Goal: Information Seeking & Learning: Learn about a topic

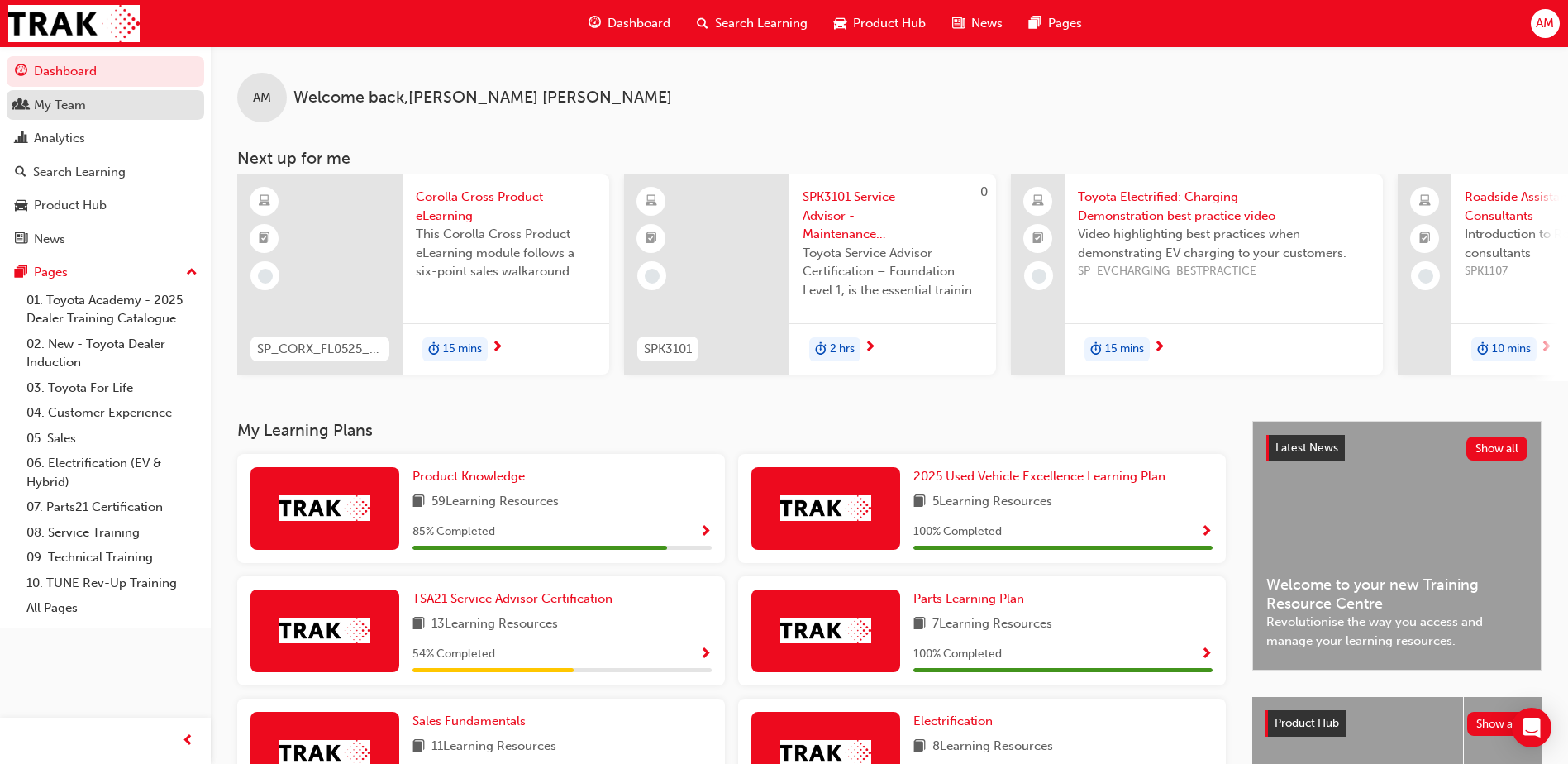
click at [115, 109] on div "My Team" at bounding box center [105, 105] width 181 height 20
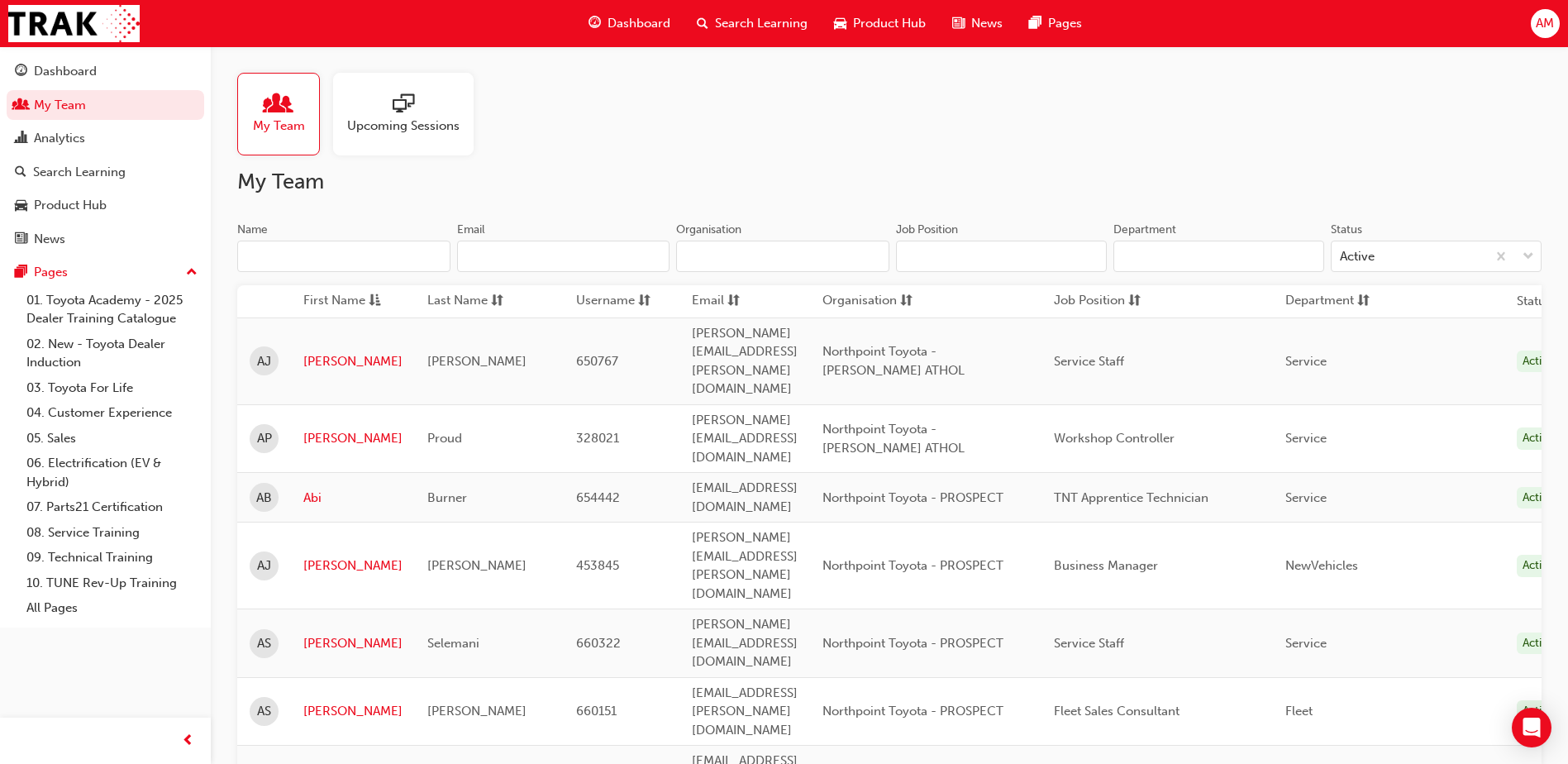
click at [293, 260] on input "Name" at bounding box center [343, 256] width 213 height 31
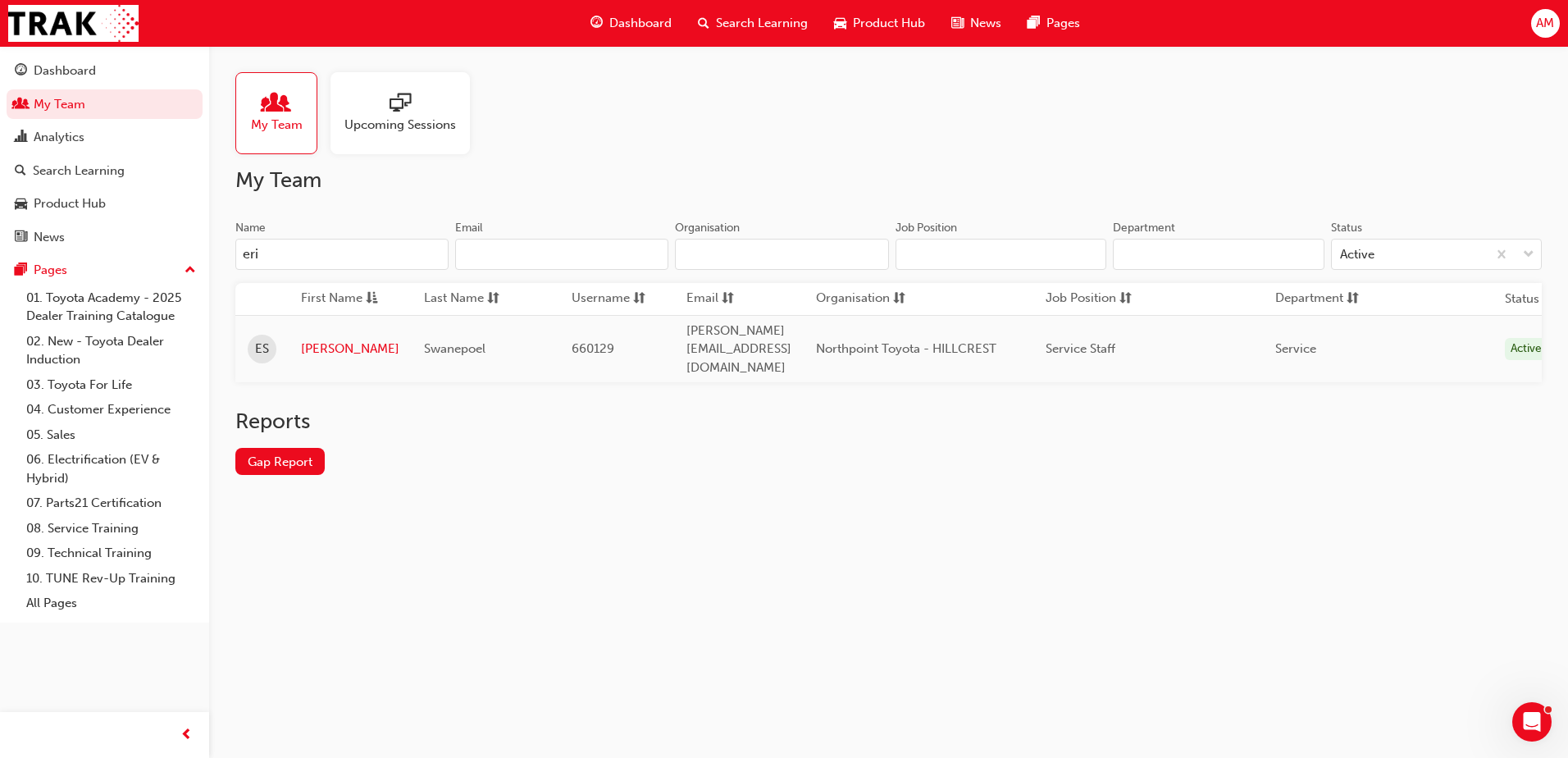
type input "[PERSON_NAME]"
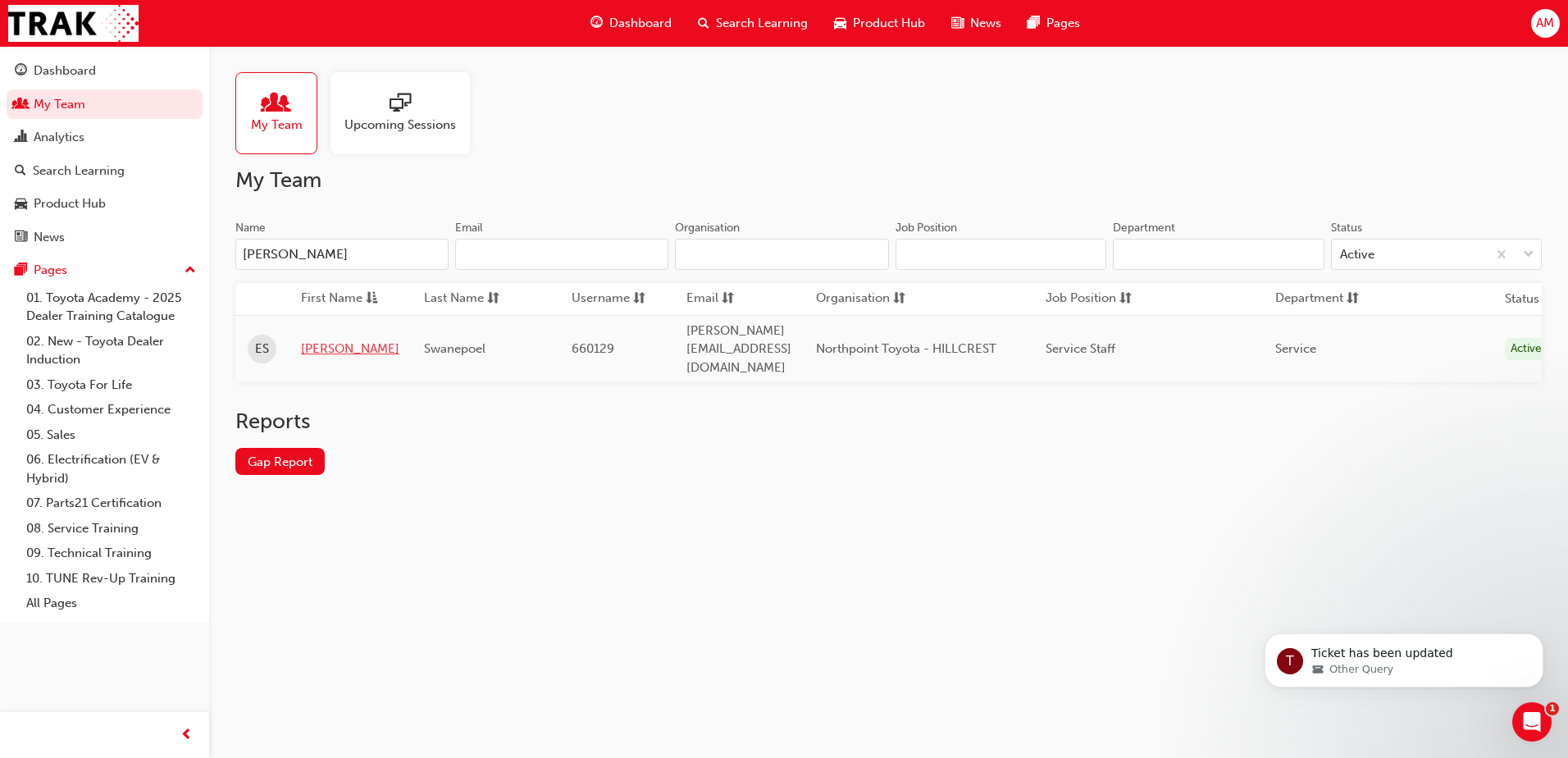
click at [317, 339] on link "[PERSON_NAME]" at bounding box center [350, 349] width 99 height 19
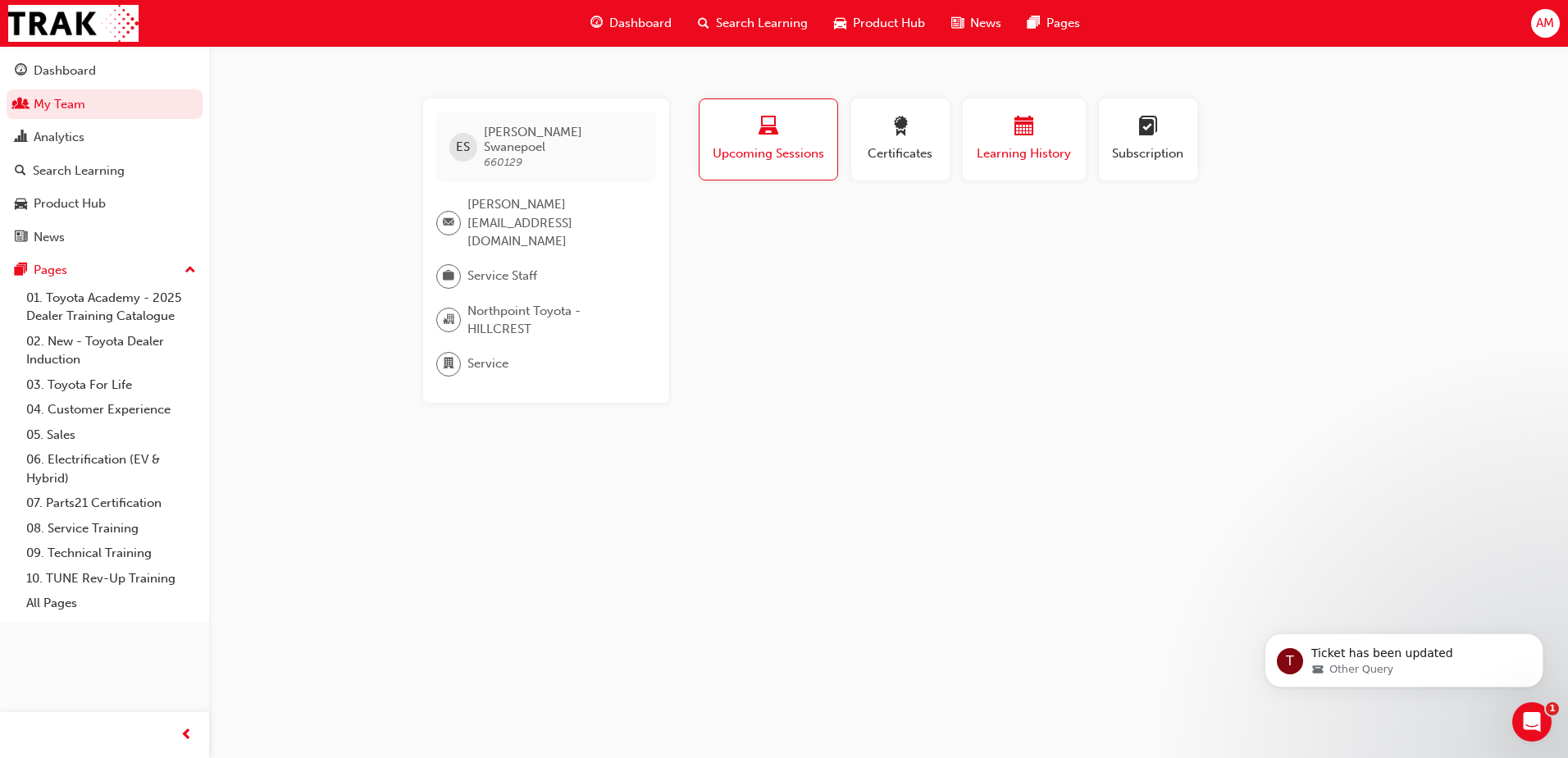
click at [1044, 145] on span "Learning History" at bounding box center [1025, 154] width 99 height 19
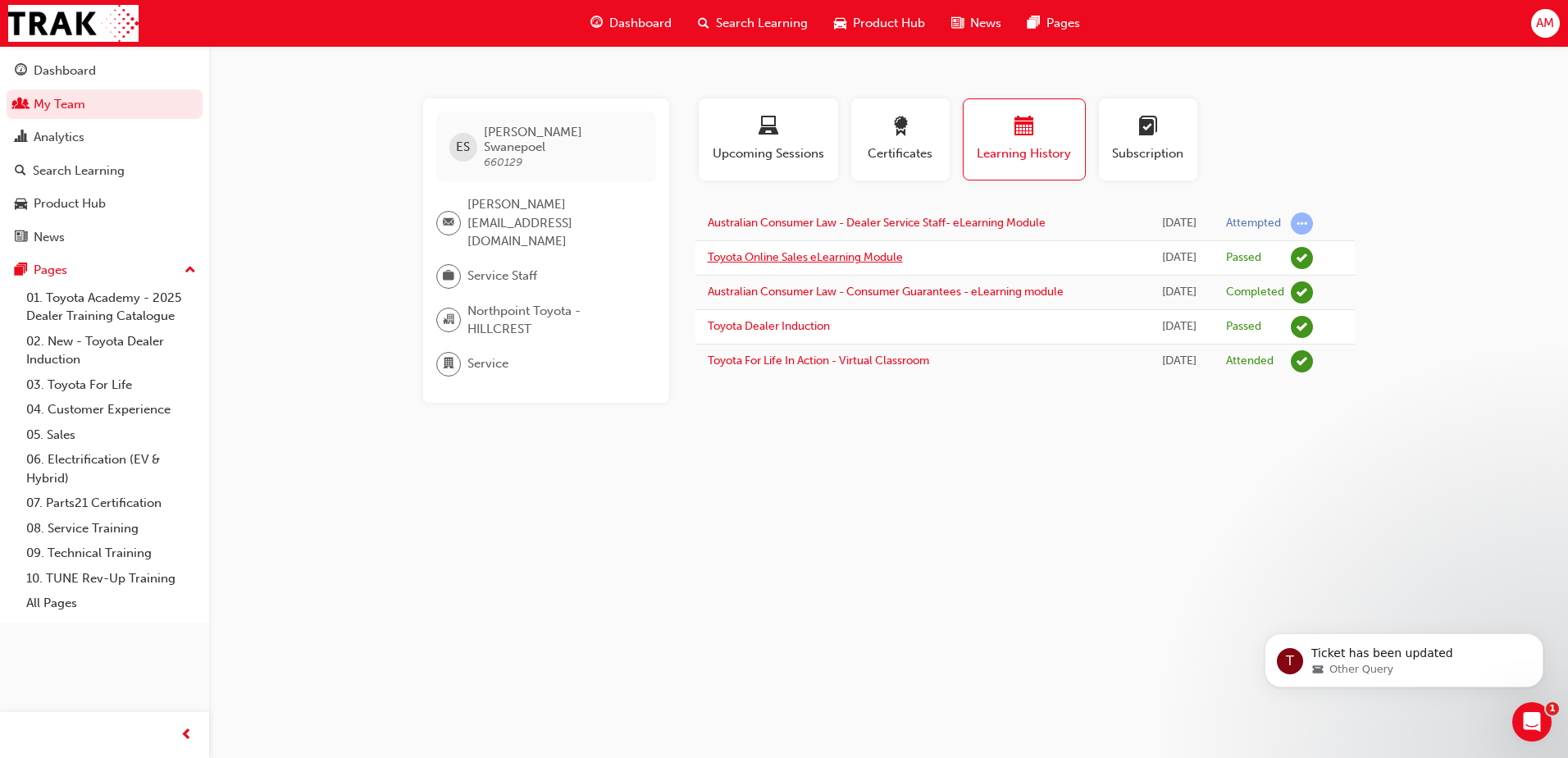
click at [884, 262] on link "Toyota Online Sales eLearning Module" at bounding box center [805, 257] width 195 height 14
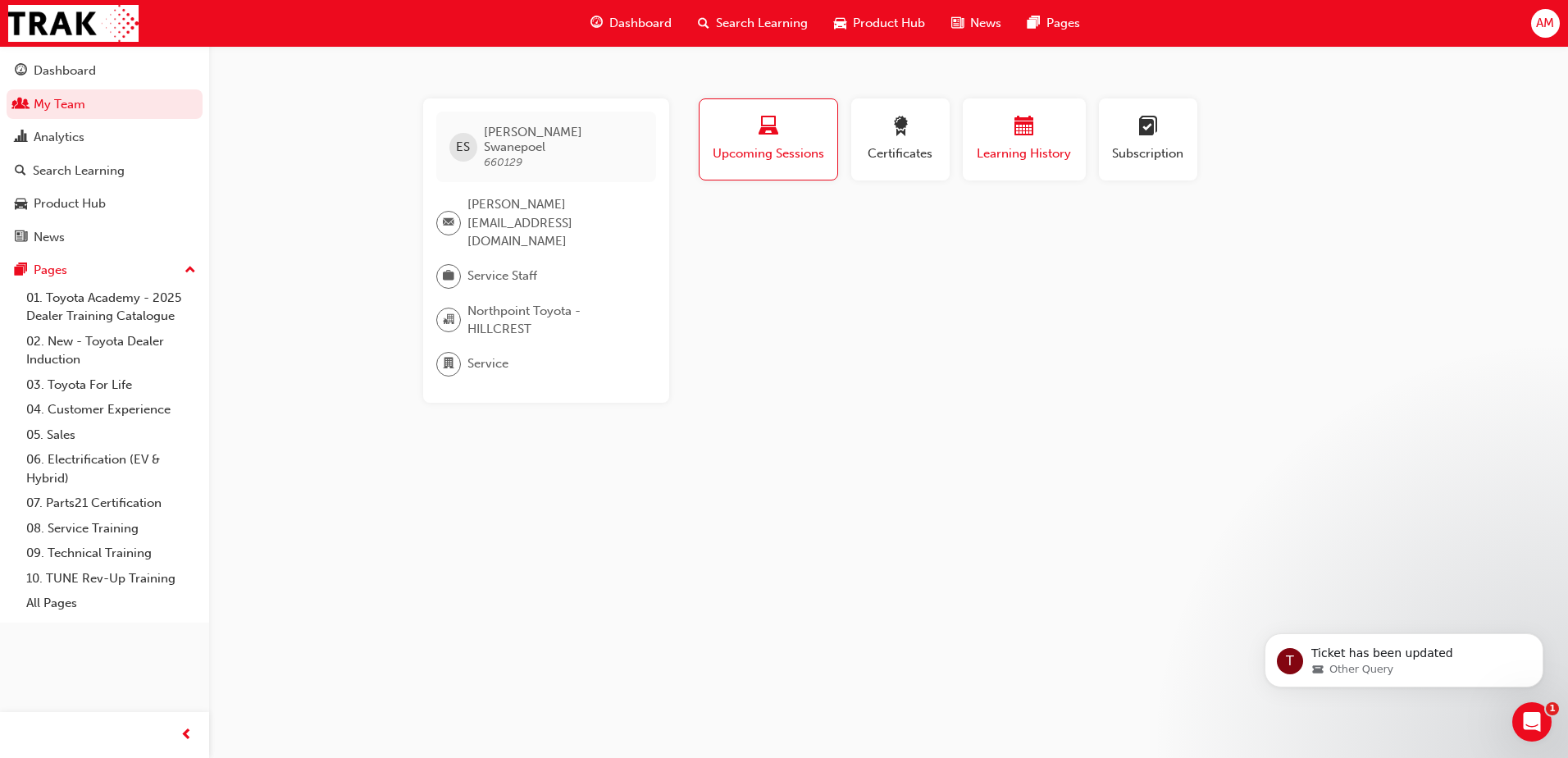
click at [991, 143] on div "Learning History" at bounding box center [1025, 139] width 99 height 46
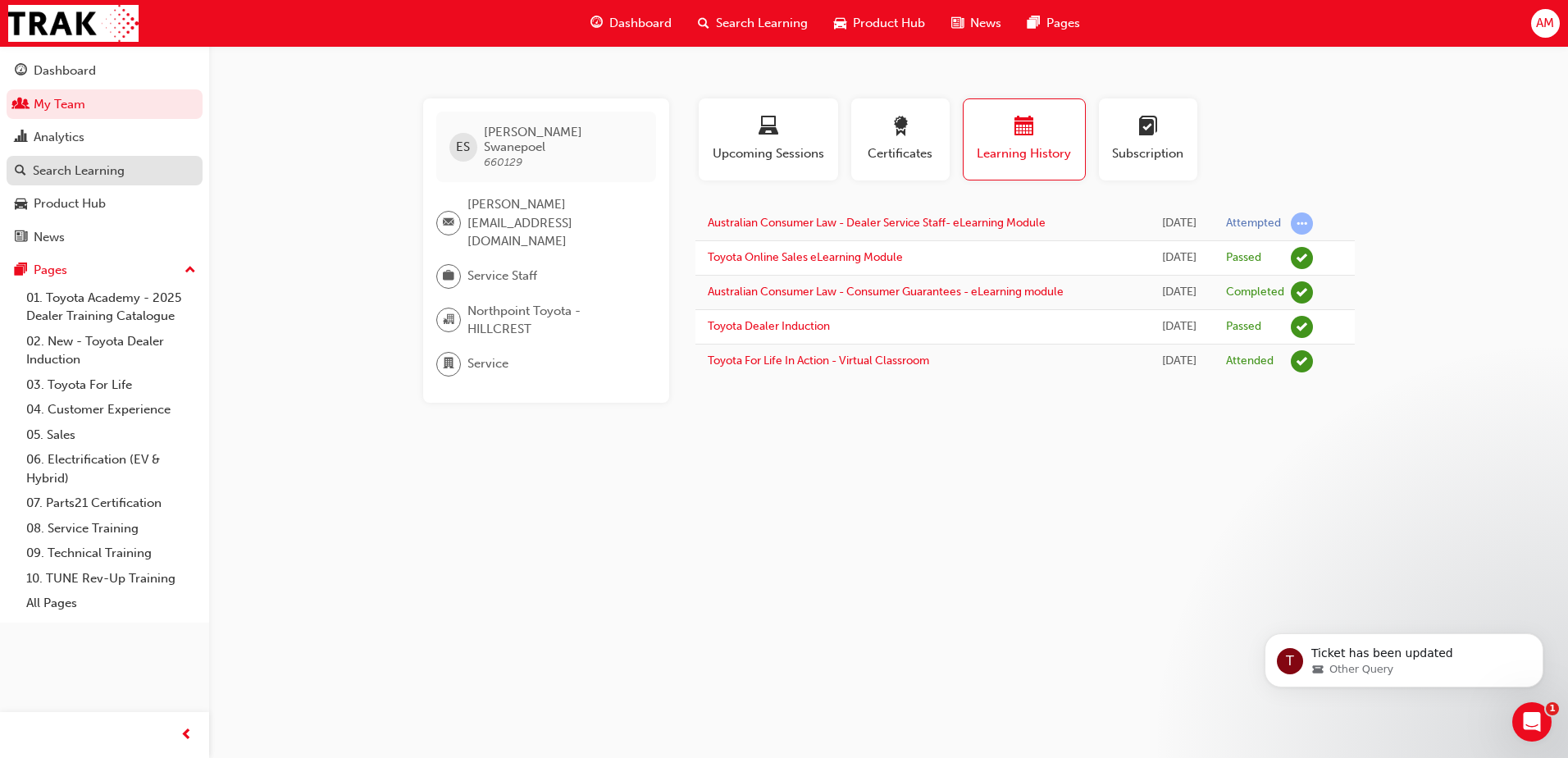
drag, startPoint x: 70, startPoint y: 177, endPoint x: 167, endPoint y: 179, distance: 97.0
click at [70, 177] on div "Search Learning" at bounding box center [78, 171] width 92 height 19
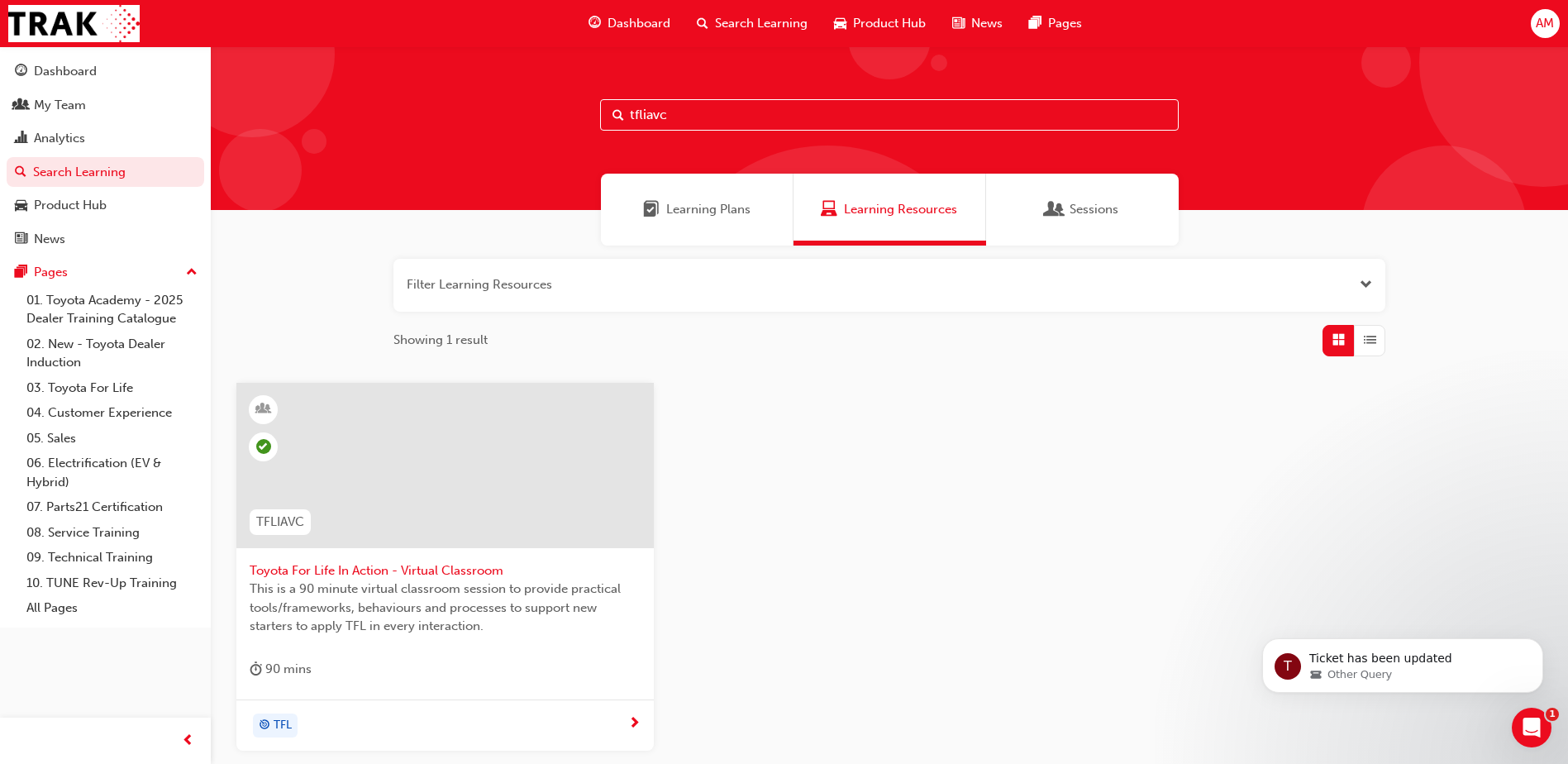
click at [704, 115] on input "tfliavc" at bounding box center [890, 115] width 579 height 31
type input "2019 takat"
click at [368, 571] on span "2019 Takata Airbag Recall Video Message - Toyota" at bounding box center [444, 571] width 391 height 19
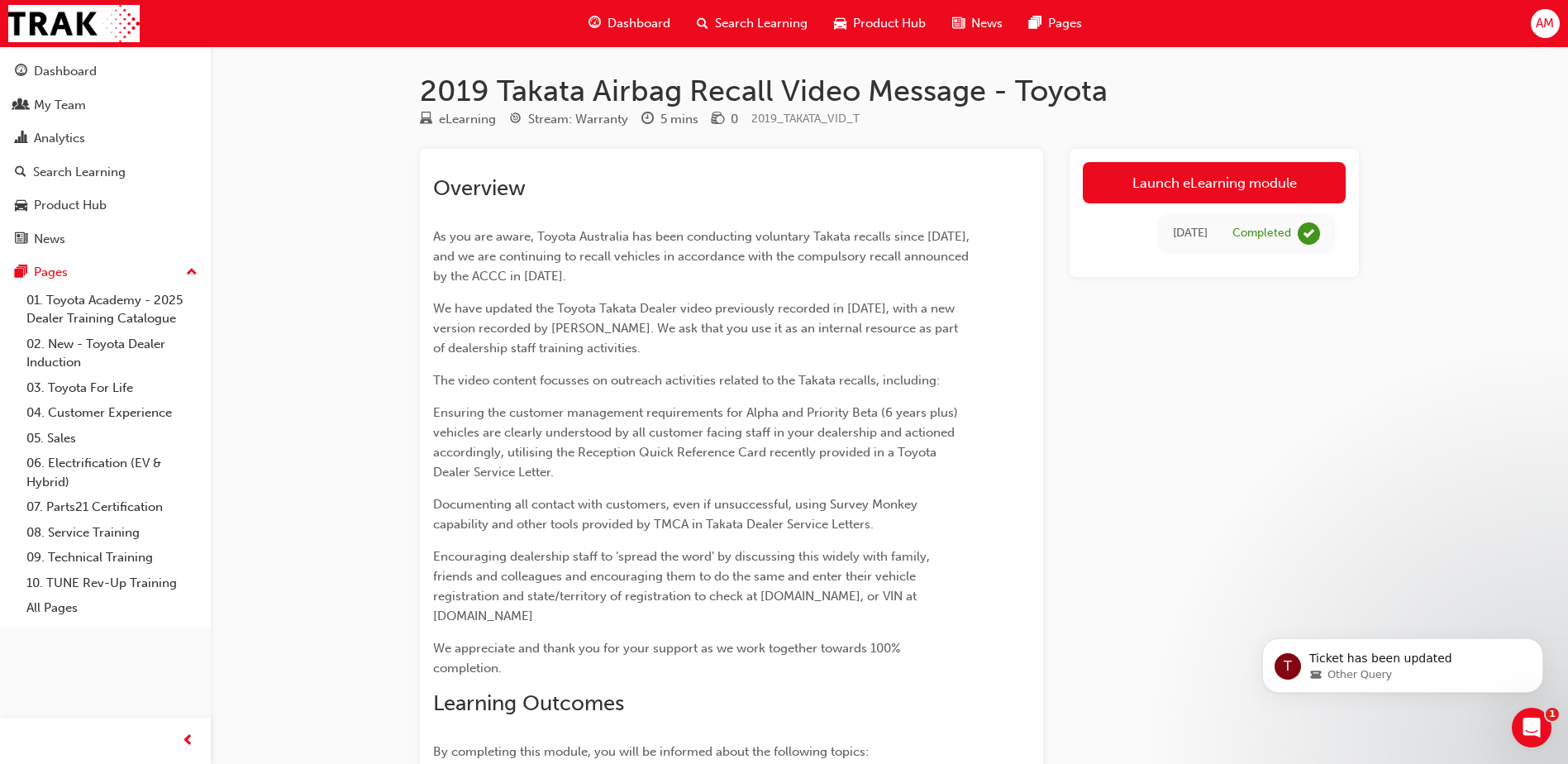
click at [649, 473] on p "Ensuring the customer management requirements for Alpha and Priority Beta (6 ye…" at bounding box center [701, 441] width 537 height 79
click at [640, 510] on span "Documenting all contact with customers, even if unsuccessful, using Survey Monk…" at bounding box center [676, 515] width 487 height 35
click at [93, 174] on div "Search Learning" at bounding box center [79, 172] width 93 height 19
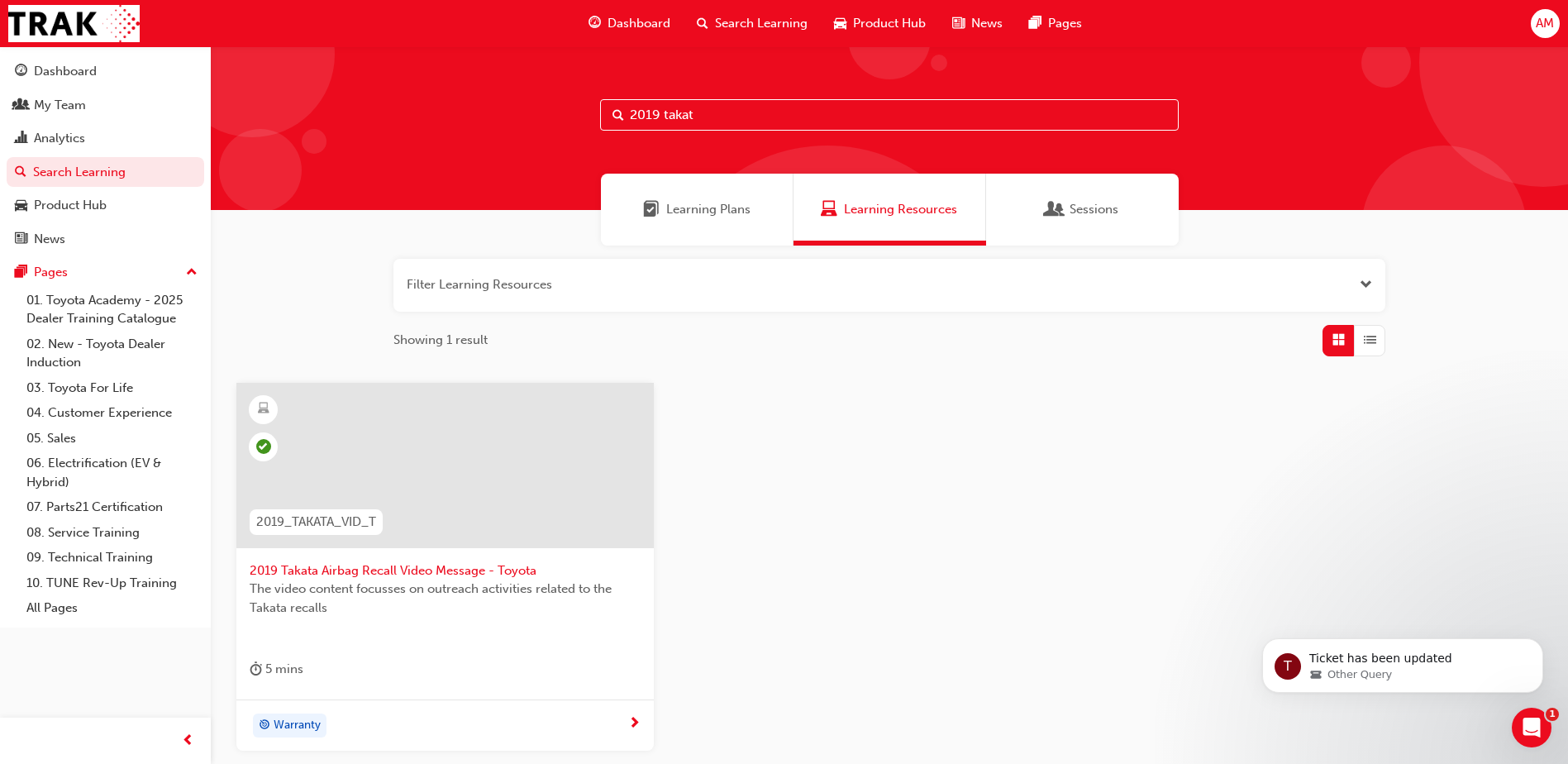
click at [744, 112] on input "2019 takat" at bounding box center [890, 115] width 579 height 31
type input "mytoyot"
click at [363, 558] on div at bounding box center [444, 478] width 391 height 166
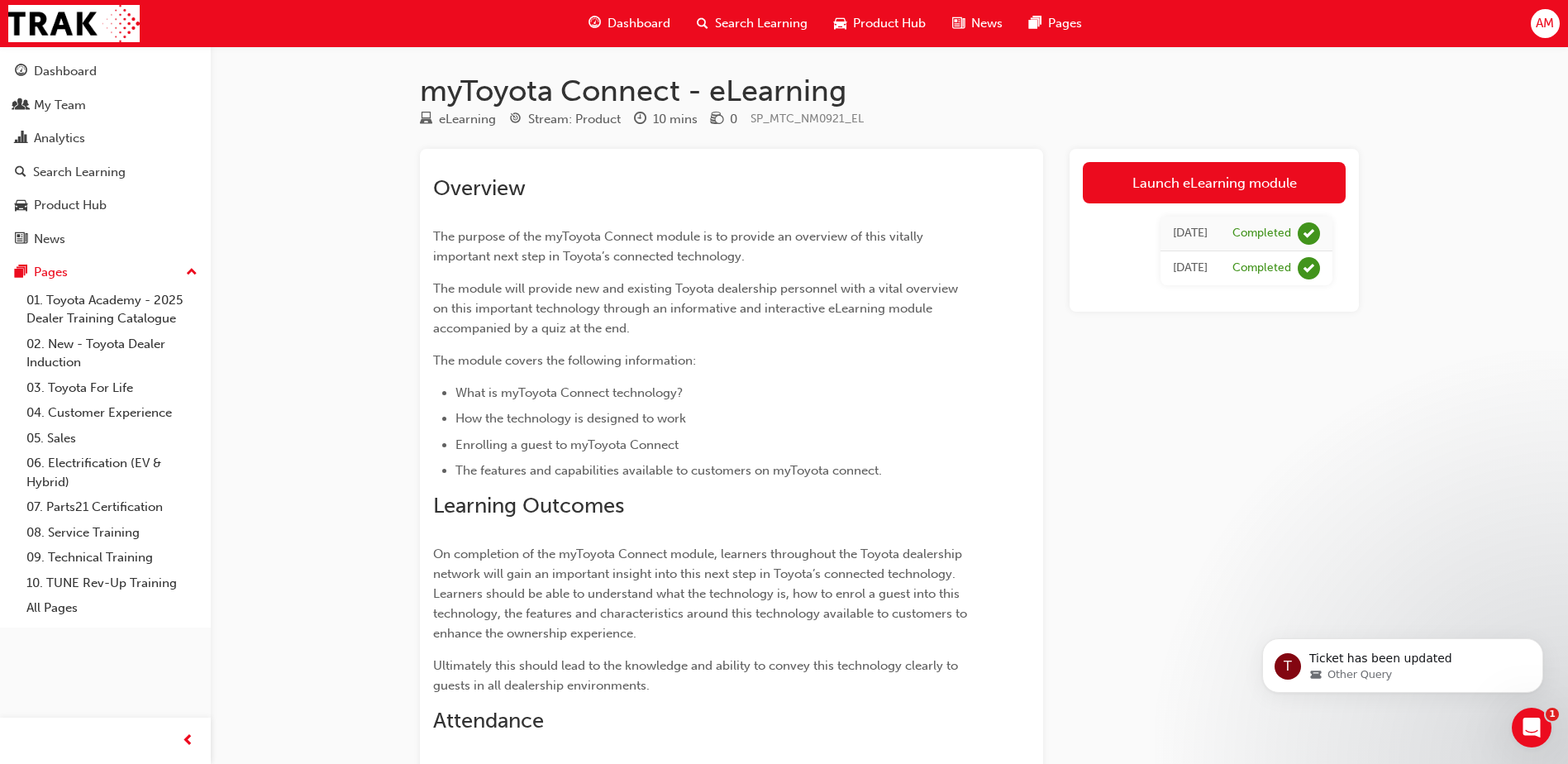
click at [599, 584] on p "On completion of the myToyota Connect module, learners throughout the Toyota de…" at bounding box center [701, 593] width 537 height 99
drag, startPoint x: 70, startPoint y: 172, endPoint x: 84, endPoint y: 172, distance: 14.0
click at [70, 172] on div "Search Learning" at bounding box center [79, 172] width 93 height 19
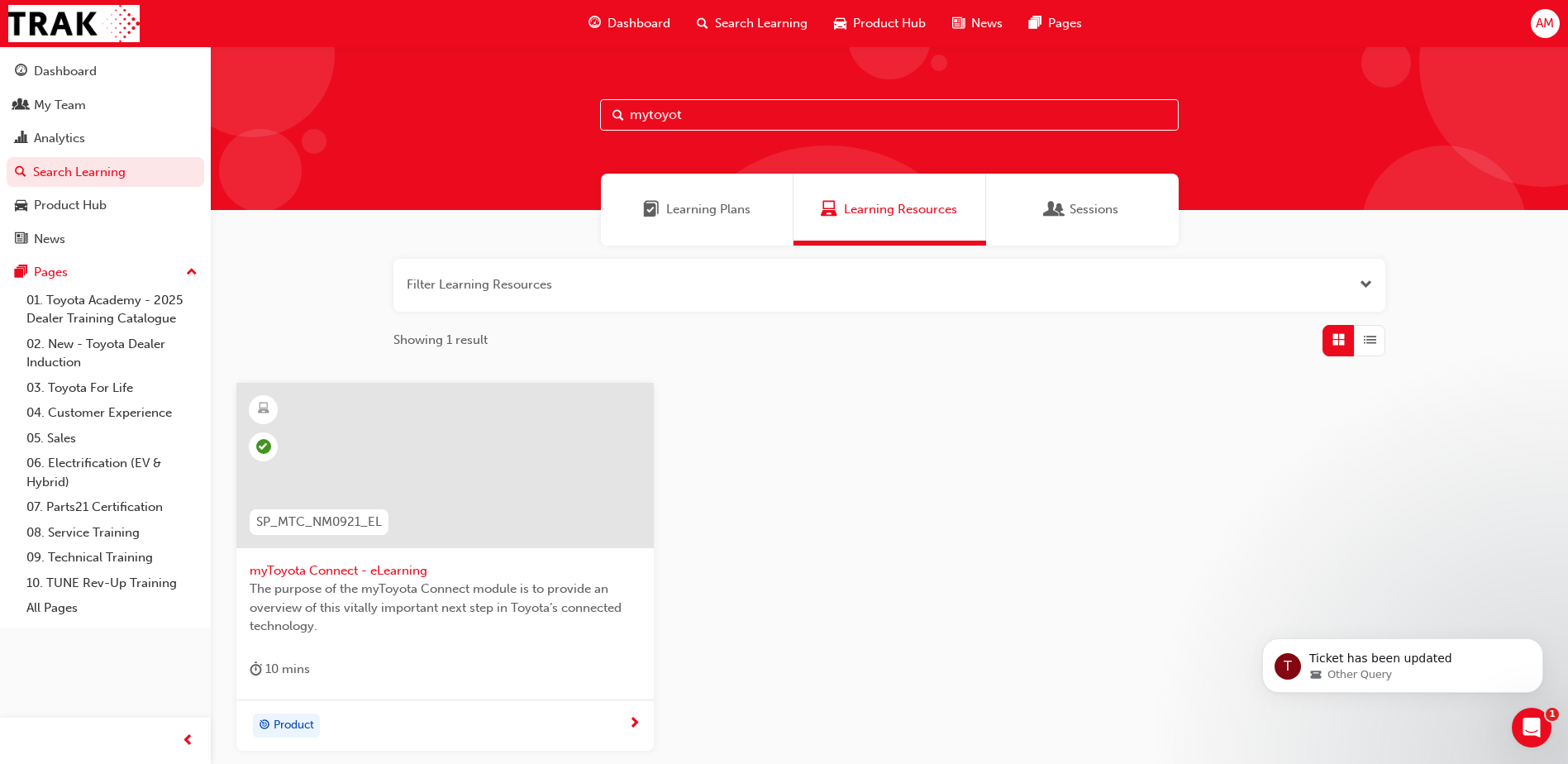
click at [712, 116] on input "mytoyot" at bounding box center [890, 115] width 579 height 31
type input "tundra insider"
click at [395, 569] on span "Toyota Tundra Insider Program Customer Support" at bounding box center [444, 571] width 391 height 19
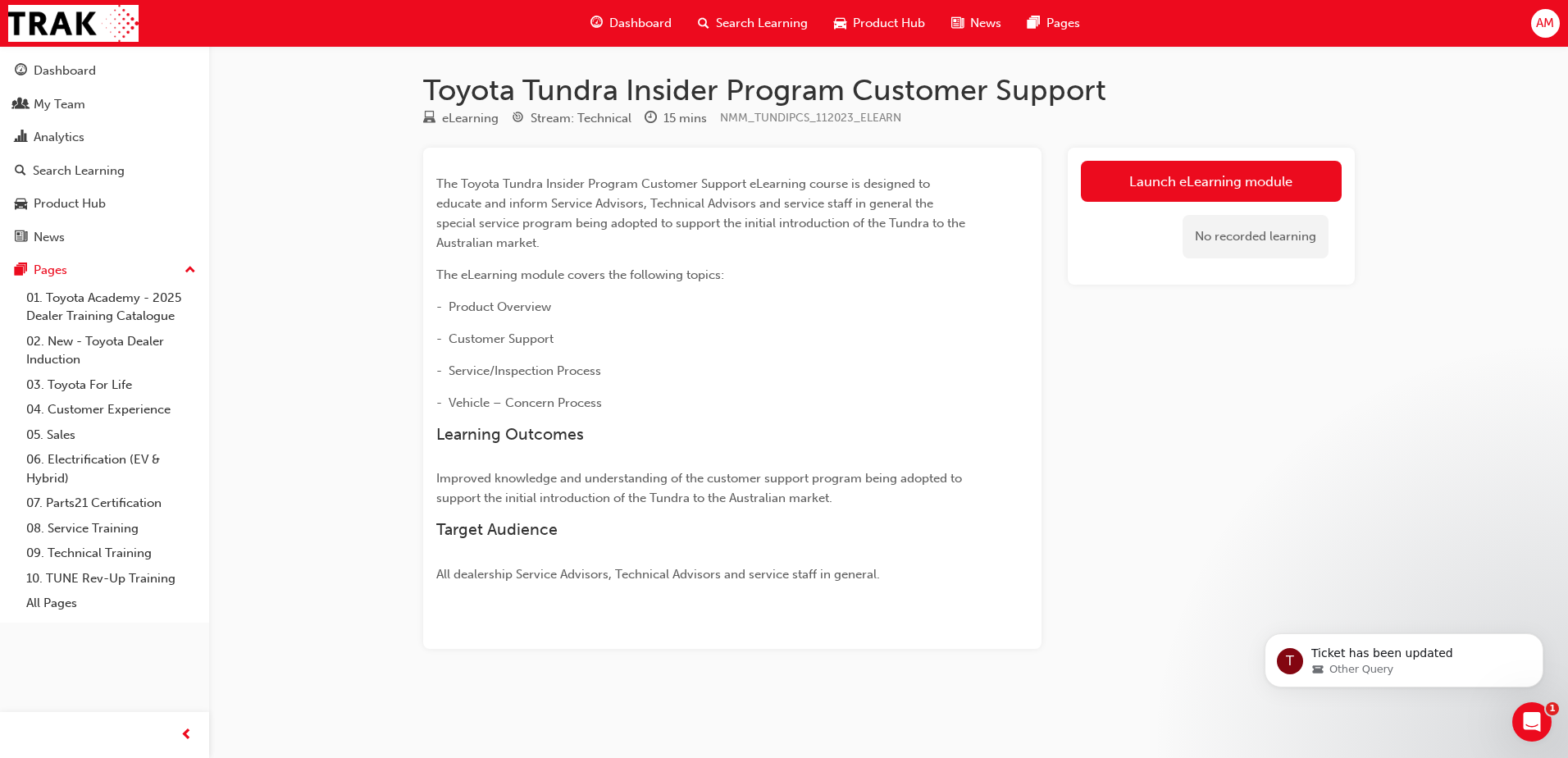
click at [589, 480] on span "Improved knowledge and understanding of the customer support program being adop…" at bounding box center [700, 488] width 529 height 35
click at [101, 181] on link "Search Learning" at bounding box center [104, 170] width 196 height 30
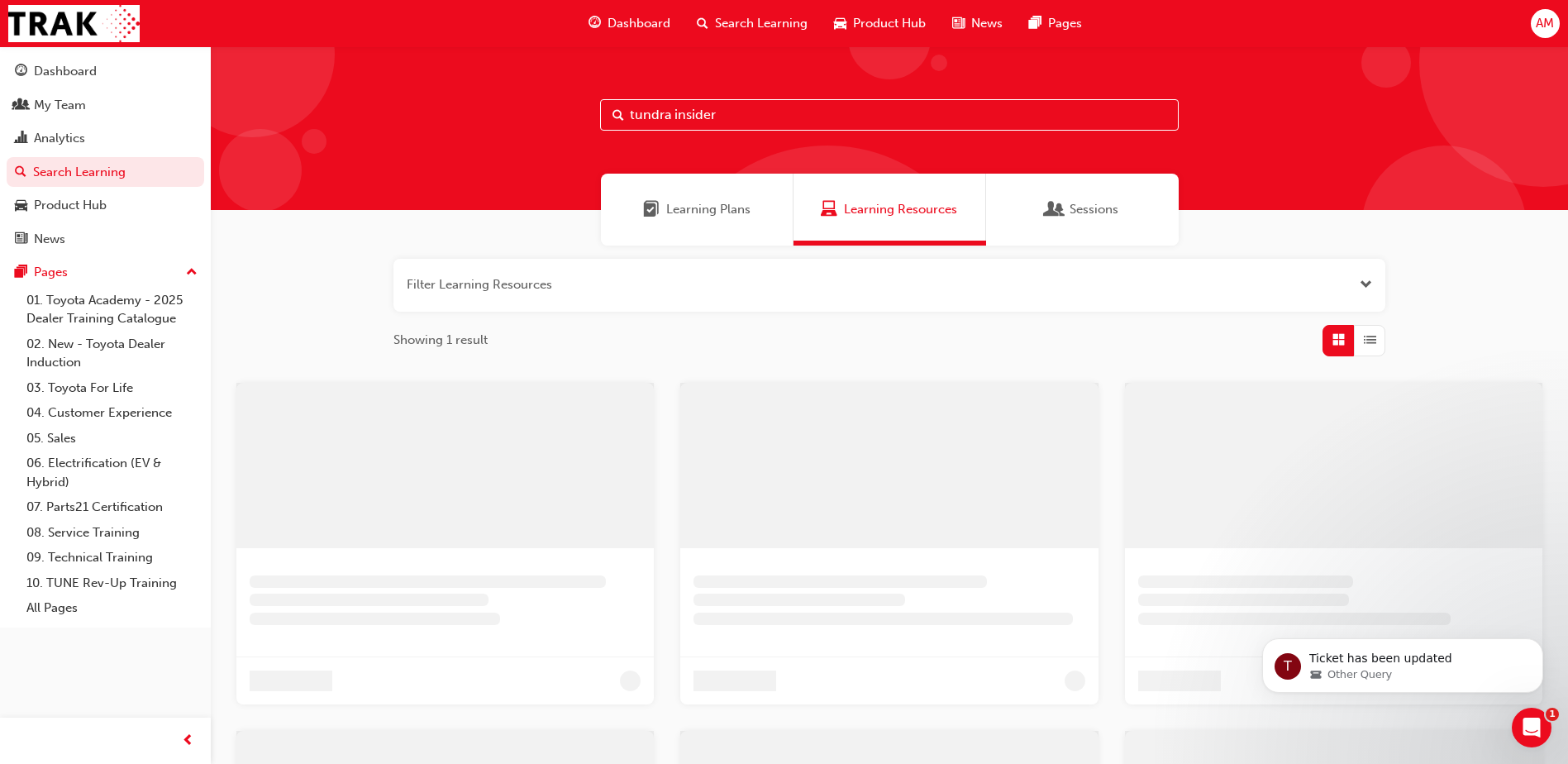
click at [768, 120] on input "tundra insider" at bounding box center [890, 115] width 579 height 31
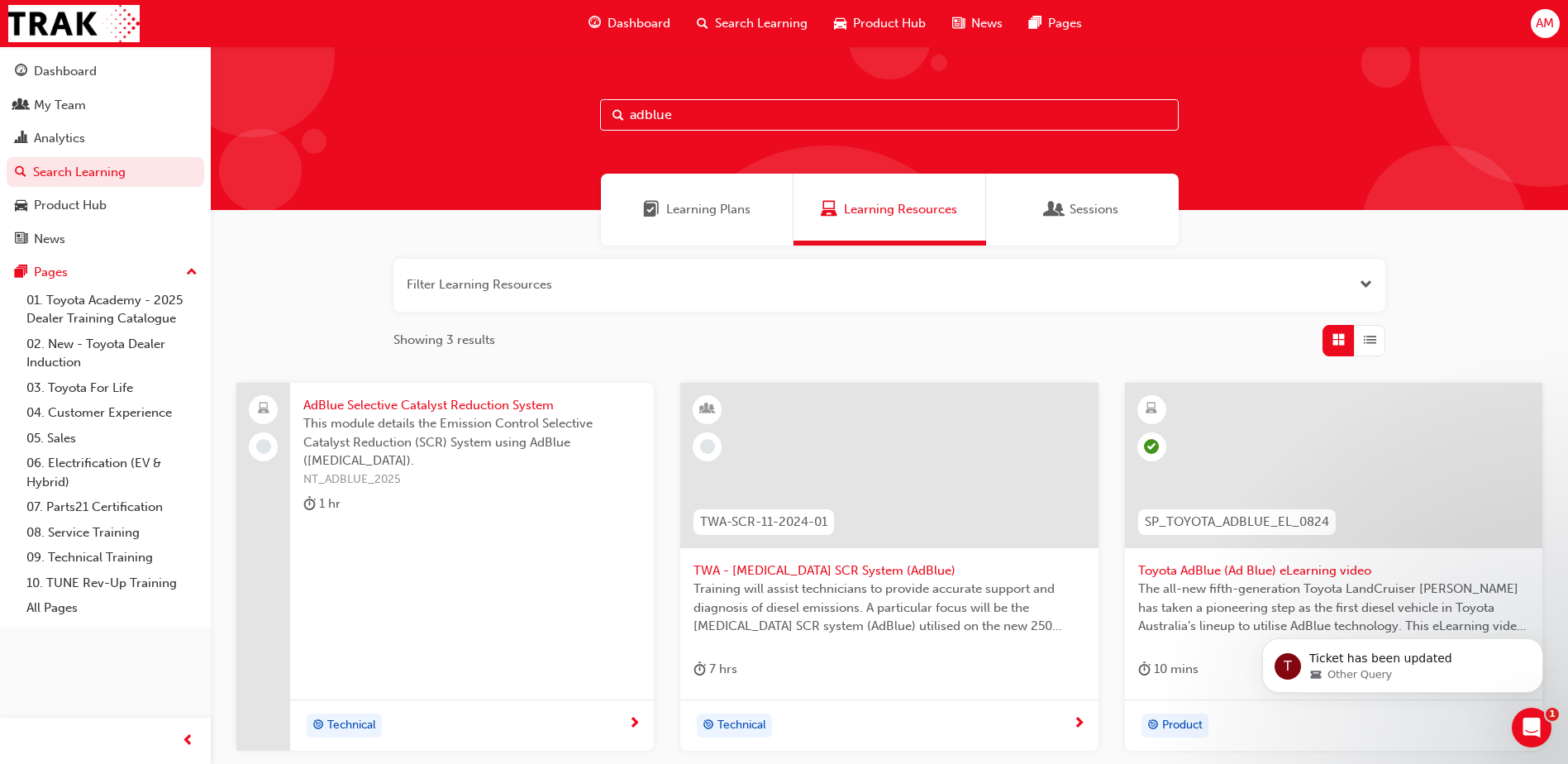
type input "adblue"
click at [1299, 580] on span "The all-new fifth-generation Toyota LandCruiser [PERSON_NAME] has taken a pione…" at bounding box center [1333, 608] width 391 height 57
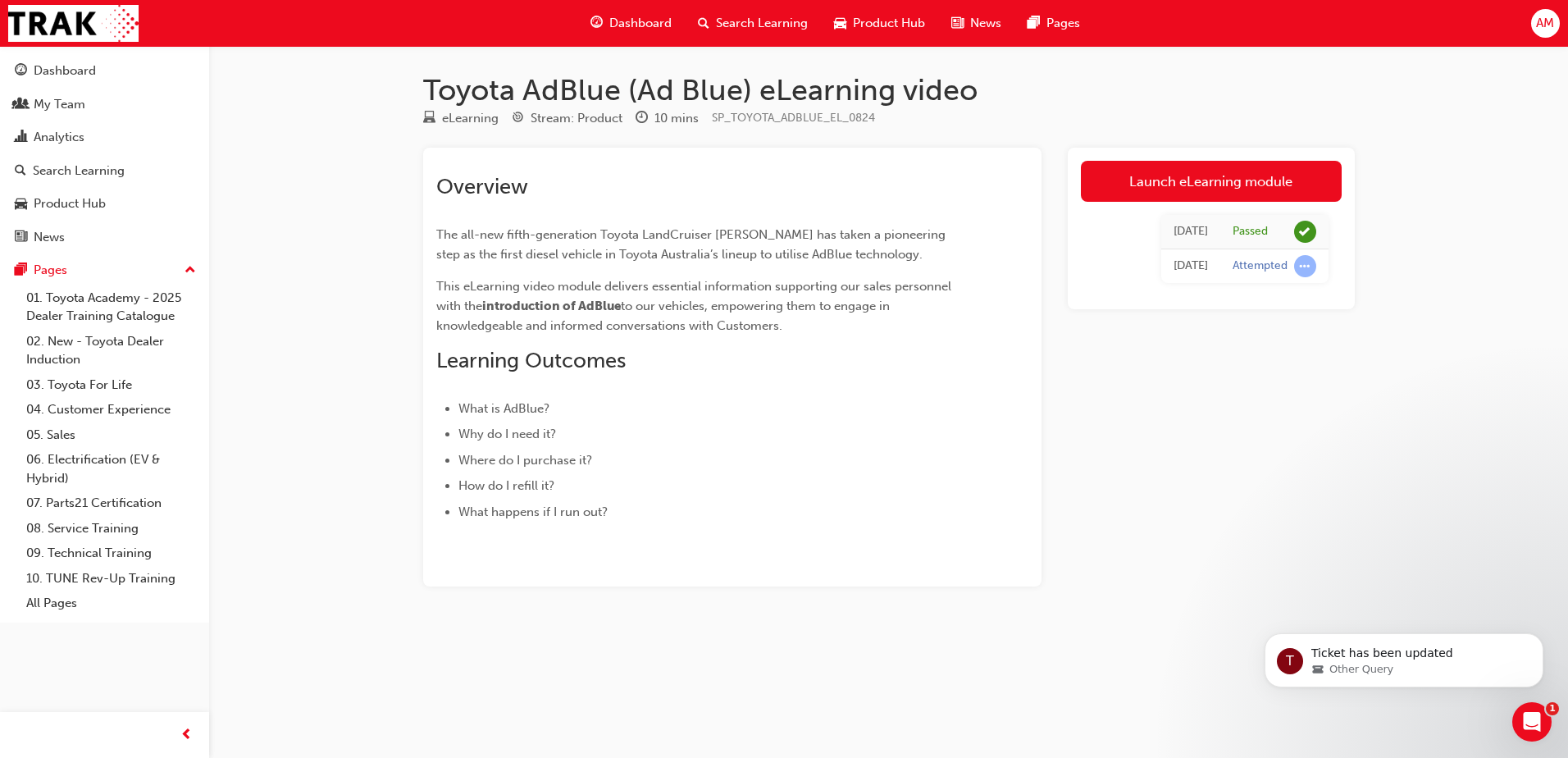
drag, startPoint x: 546, startPoint y: 327, endPoint x: 532, endPoint y: 327, distance: 14.0
click at [547, 327] on span "to our vehicles, empowering them to engage in knowledgeable and informed conver…" at bounding box center [664, 316] width 456 height 35
click at [101, 109] on div "My Team" at bounding box center [104, 104] width 180 height 20
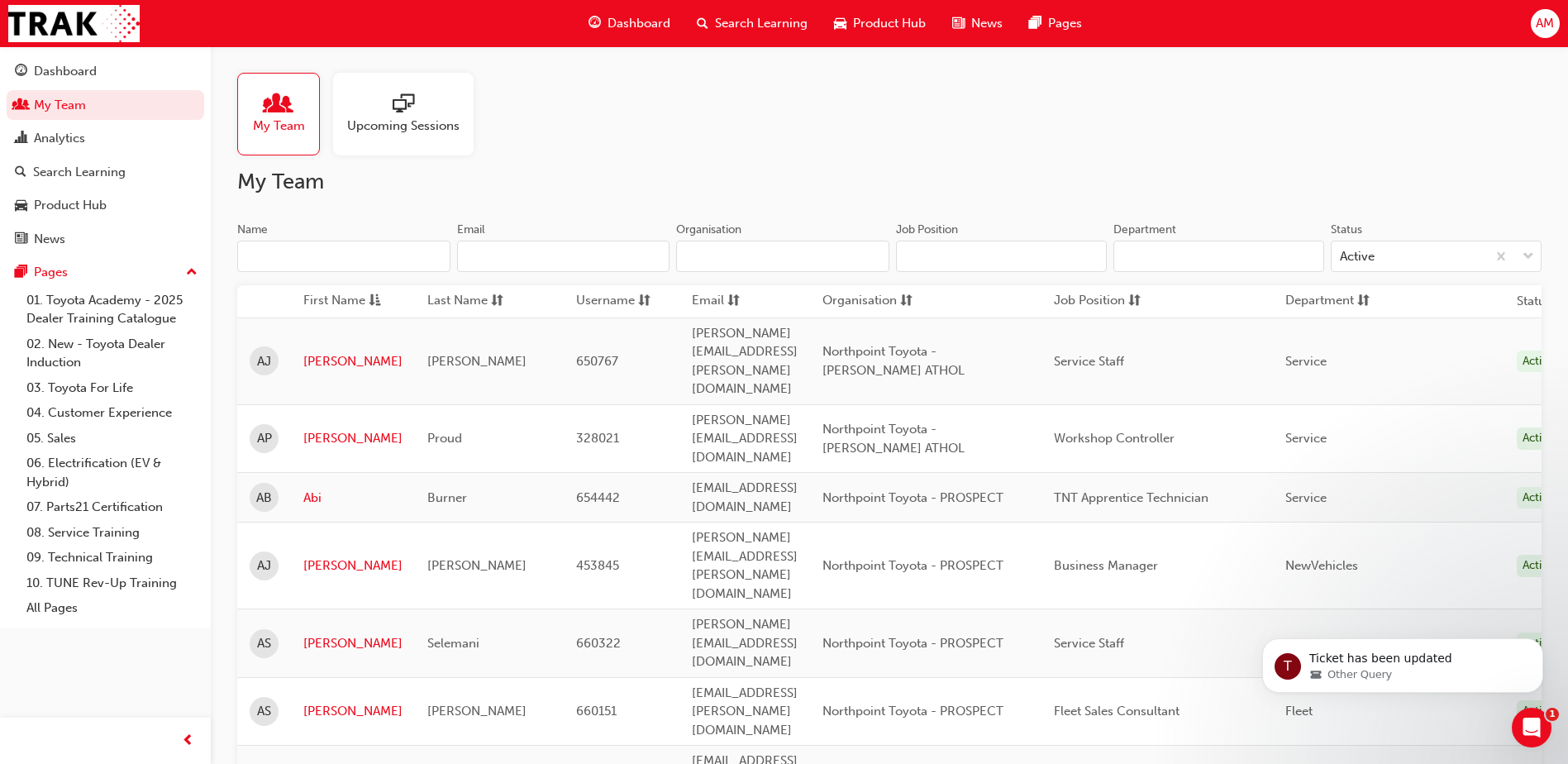
click at [363, 248] on input "Name" at bounding box center [343, 256] width 213 height 31
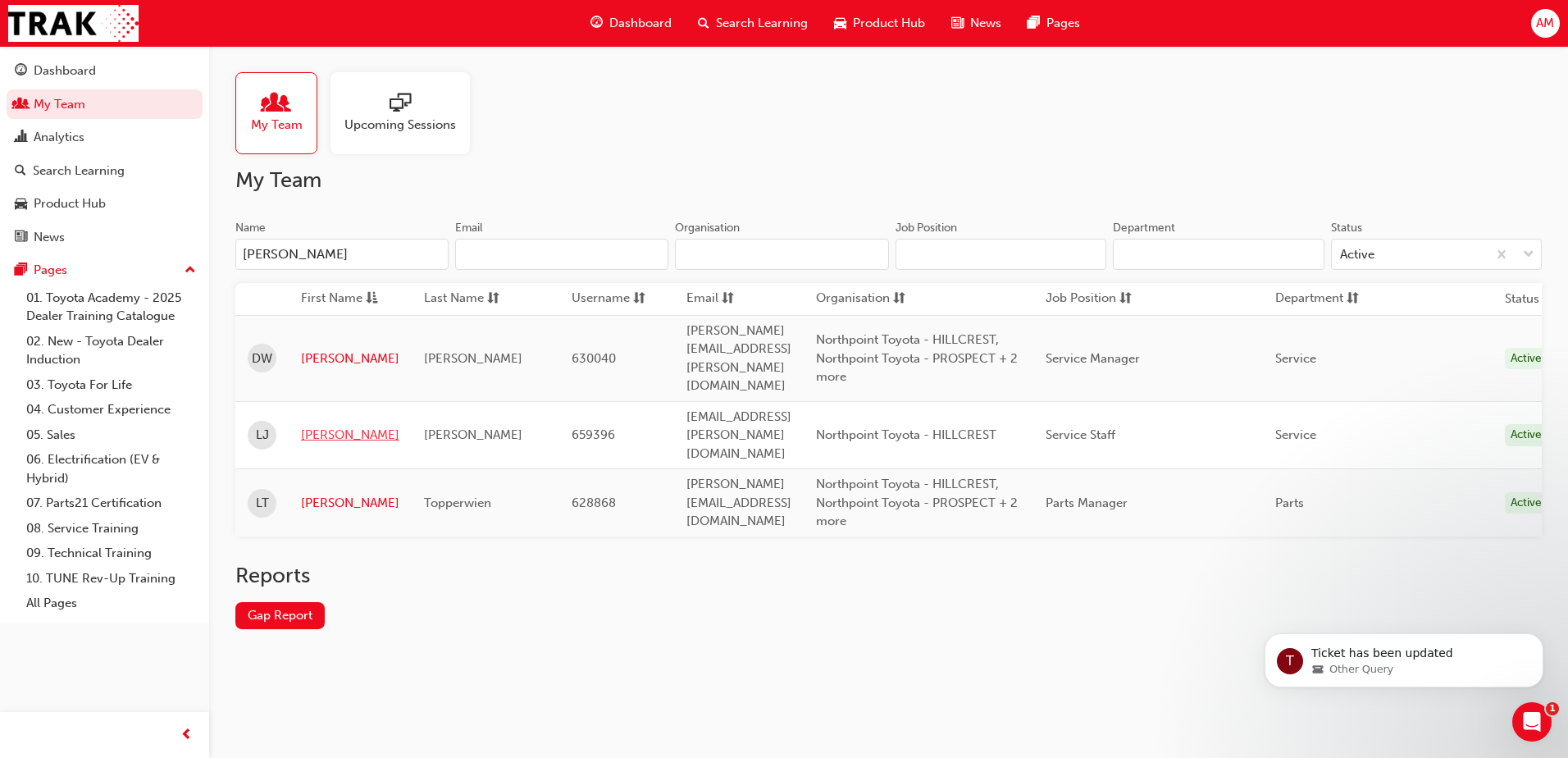
type input "[PERSON_NAME]"
click at [320, 425] on link "[PERSON_NAME]" at bounding box center [350, 435] width 99 height 19
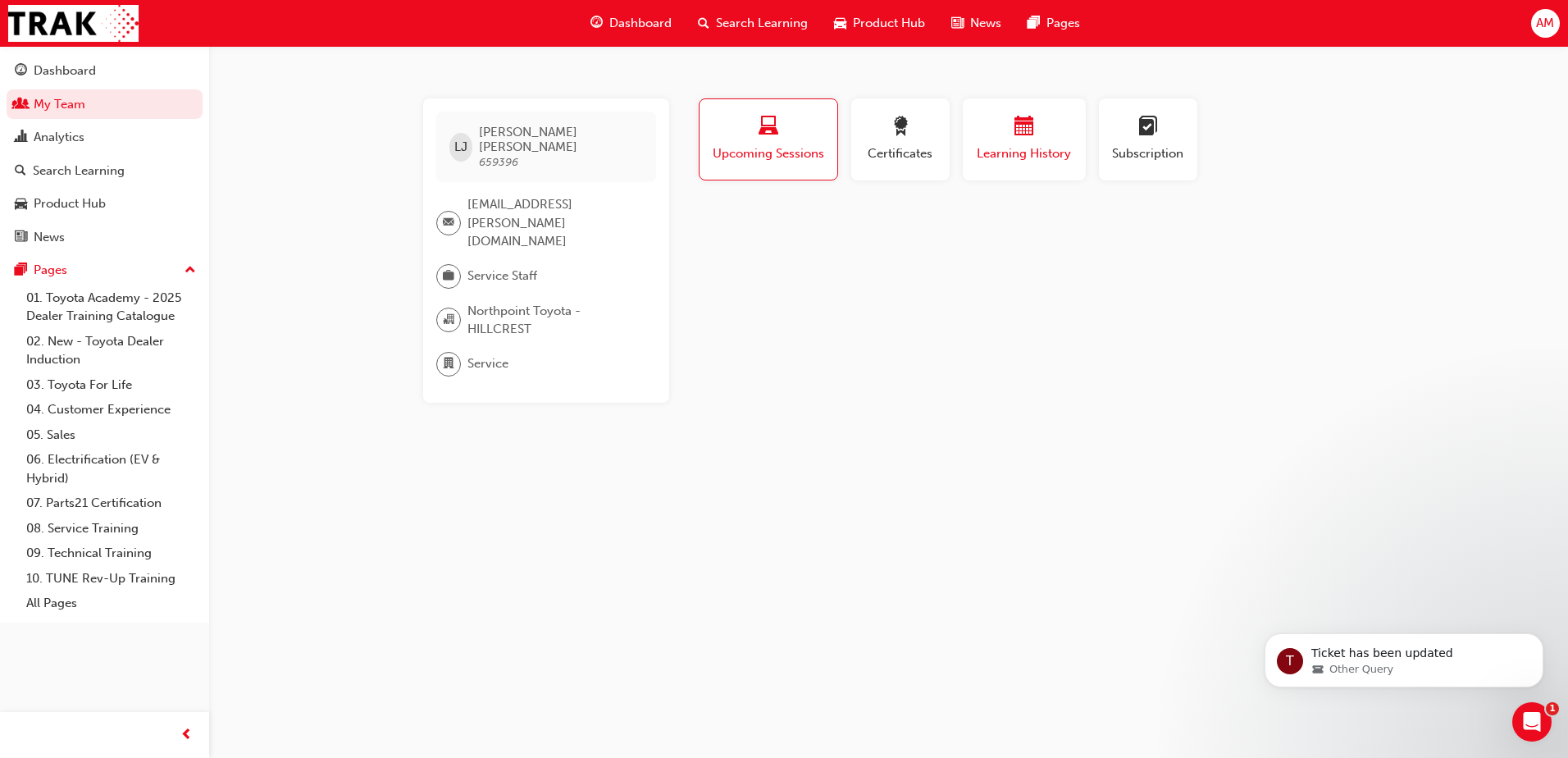
click at [1053, 133] on div "button" at bounding box center [1025, 129] width 99 height 25
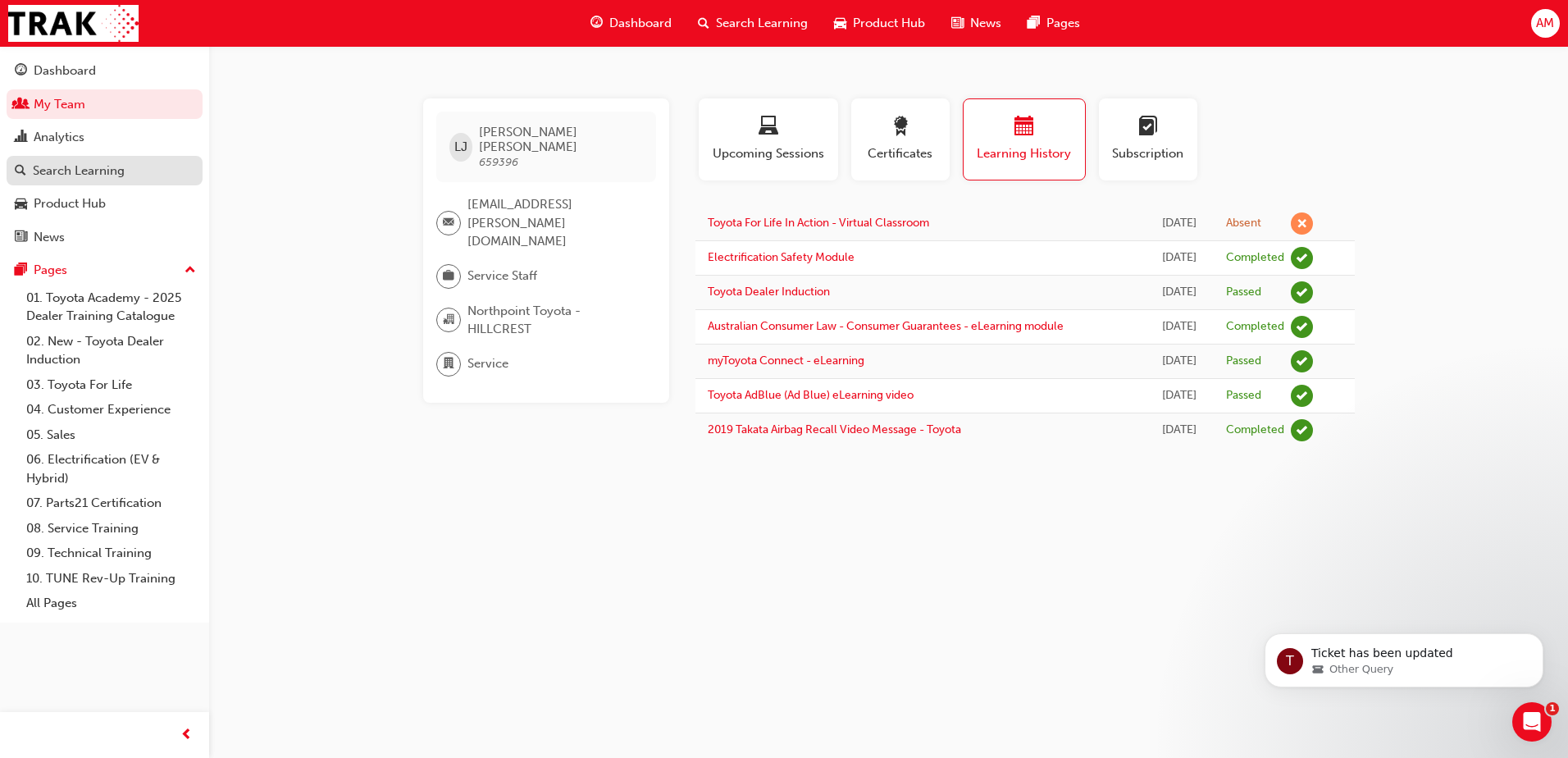
click at [135, 170] on div "Search Learning" at bounding box center [104, 170] width 180 height 20
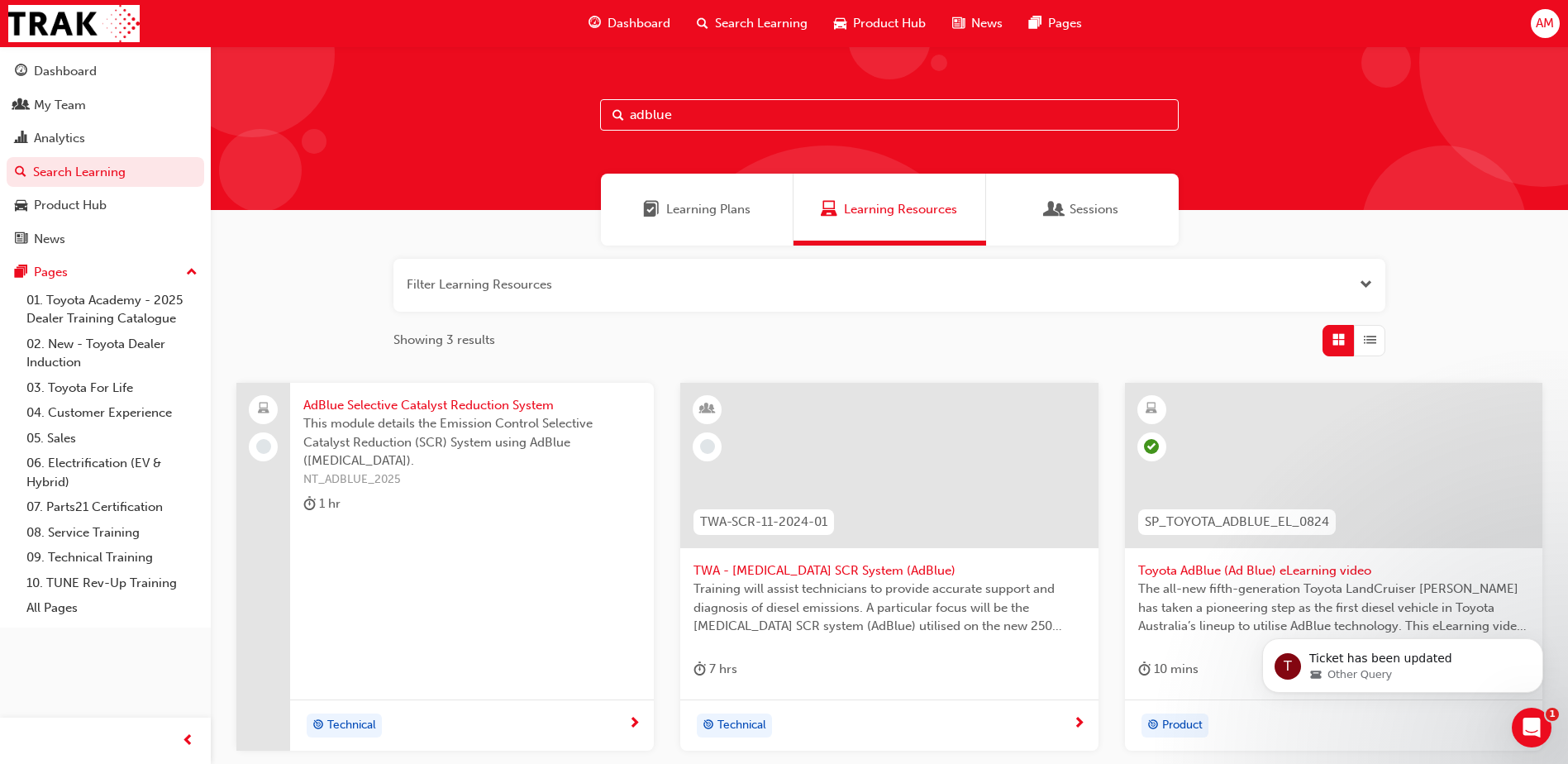
click at [701, 118] on input "adblue" at bounding box center [890, 115] width 579 height 31
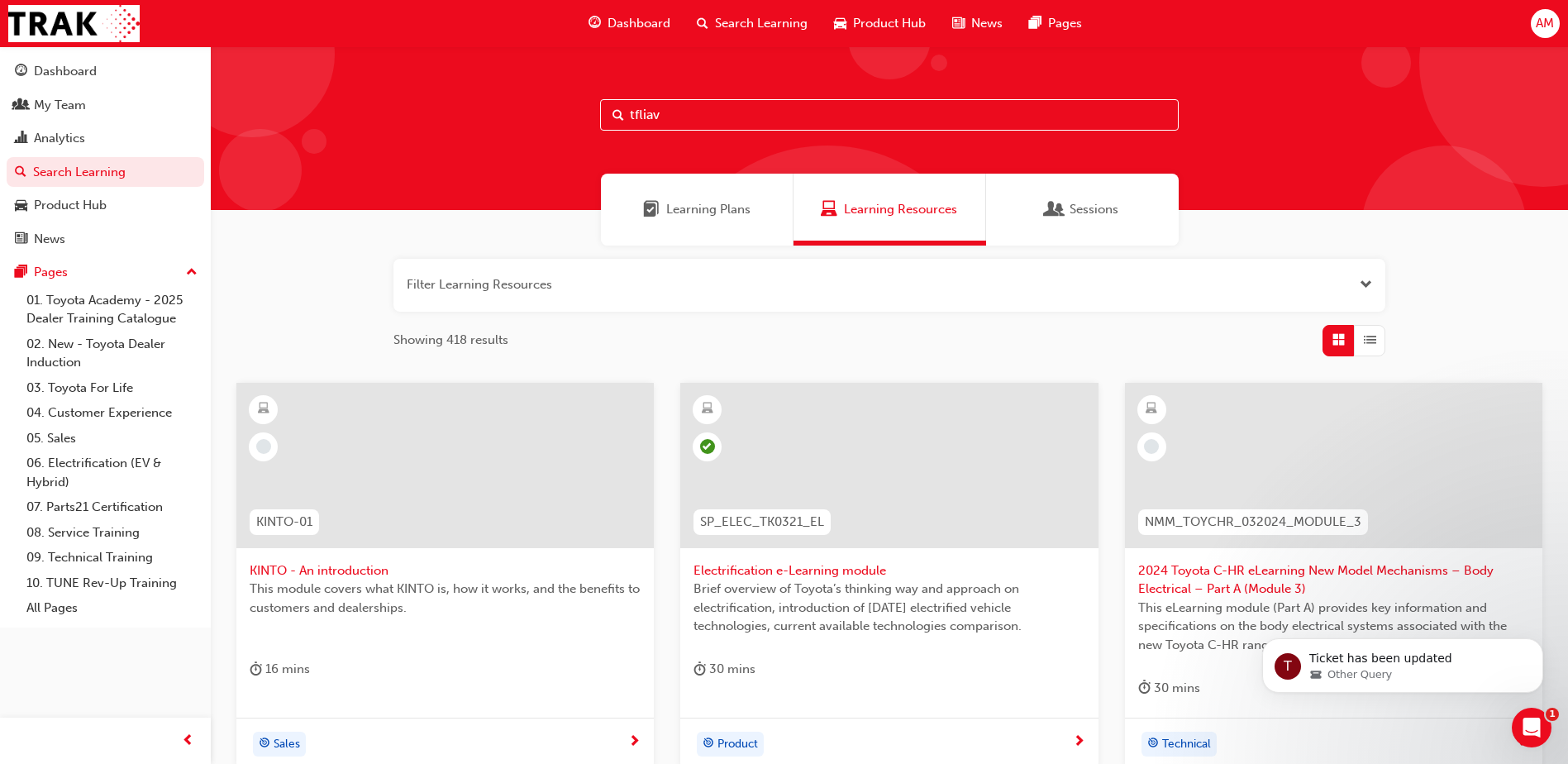
type input "tfliavc"
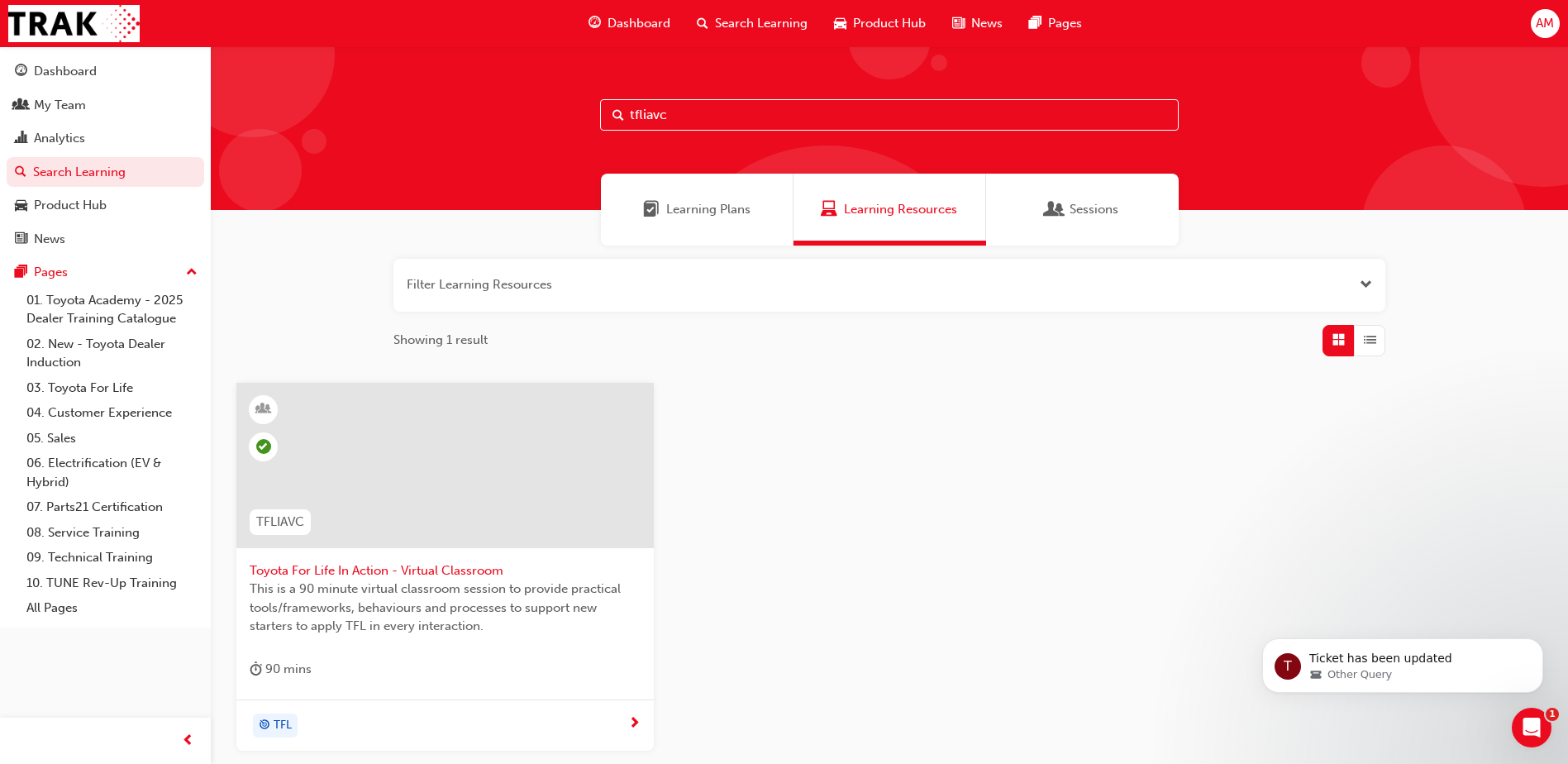
click at [389, 531] on div at bounding box center [445, 466] width 417 height 166
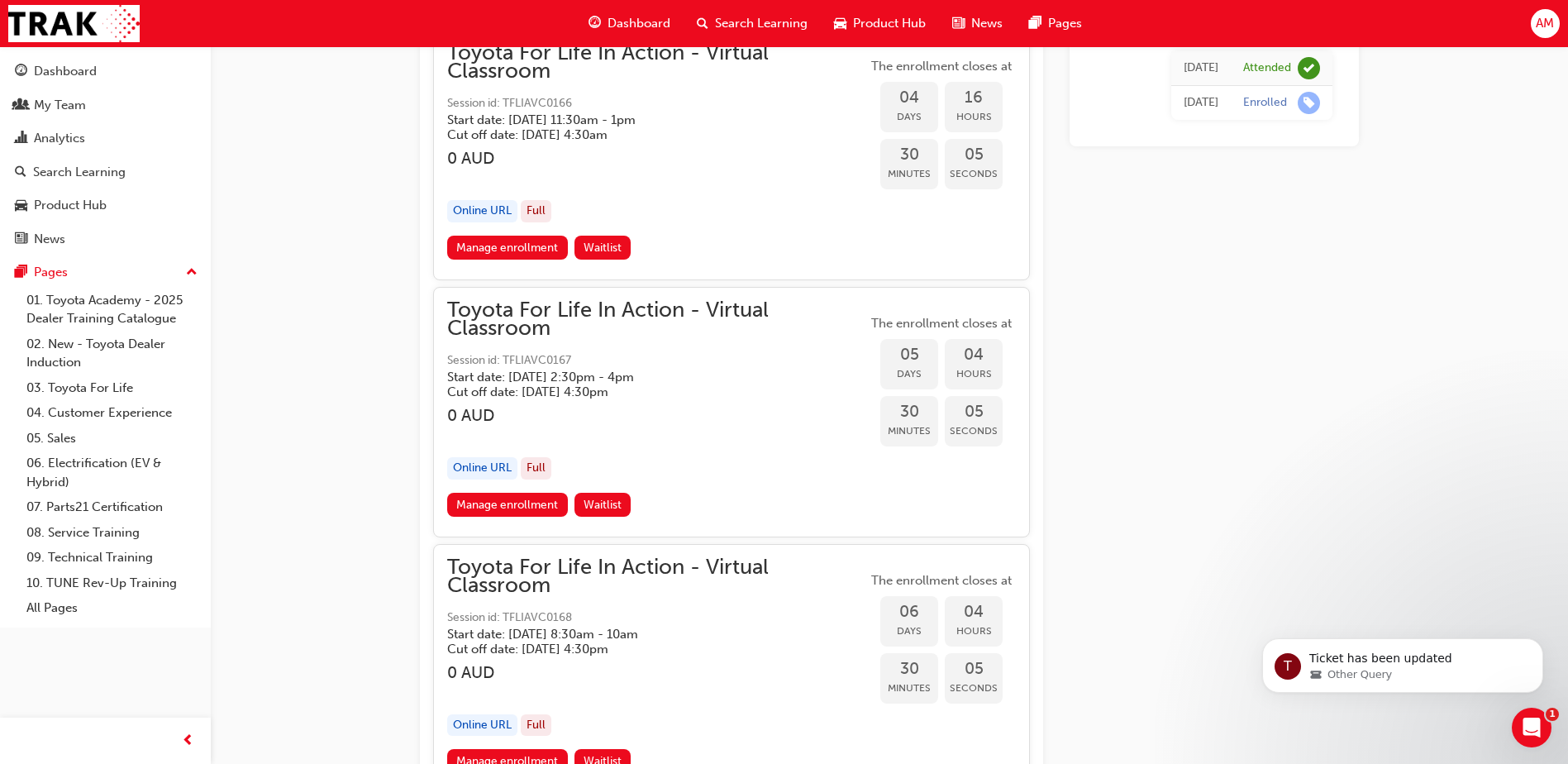
scroll to position [3191, 0]
